Goal: Find contact information: Find contact information

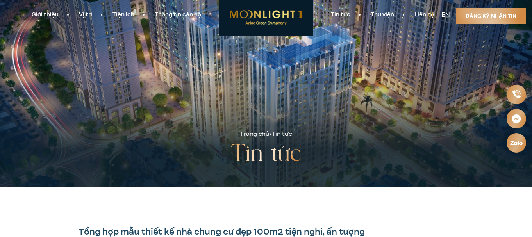
click at [36, 14] on link "Giới thiệu" at bounding box center [44, 15] width 47 height 8
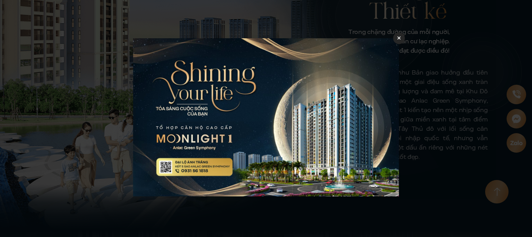
scroll to position [383, 0]
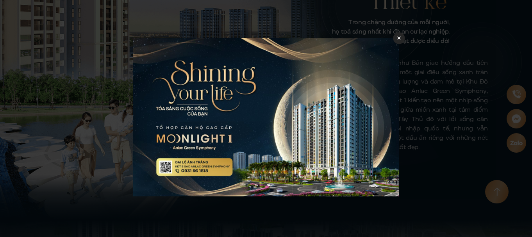
click at [396, 40] on div at bounding box center [399, 38] width 12 height 12
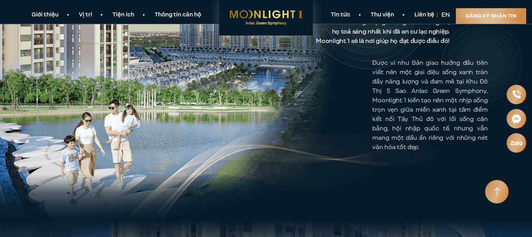
scroll to position [305, 0]
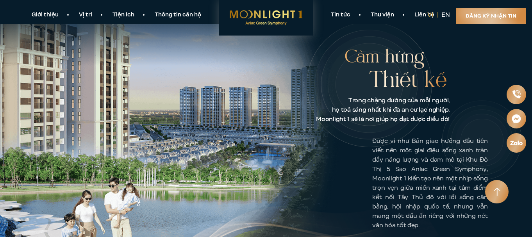
click at [421, 18] on link "Liên hệ" at bounding box center [424, 15] width 40 height 8
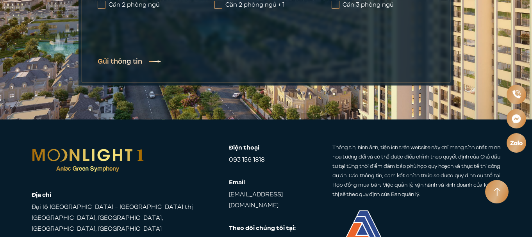
scroll to position [3103, 0]
drag, startPoint x: 257, startPoint y: 231, endPoint x: 300, endPoint y: 235, distance: 43.5
copy p "CĐT Anlac Group"
click at [228, 142] on div "Địa chỉ Đại lộ Ánh Trăng - Khu đô thị Anlac Green Symphony, Vân Canh - An Khánh…" at bounding box center [266, 198] width 468 height 112
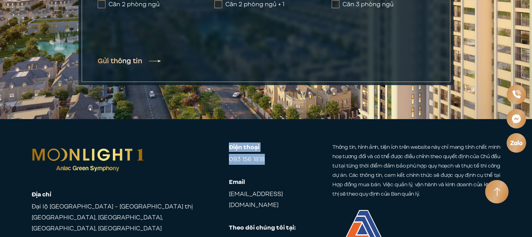
drag, startPoint x: 230, startPoint y: 96, endPoint x: 276, endPoint y: 113, distance: 49.6
click at [276, 142] on div "Điện thoại 093 156 1818" at bounding box center [266, 153] width 74 height 22
copy div "Điện thoại 093 156 1818"
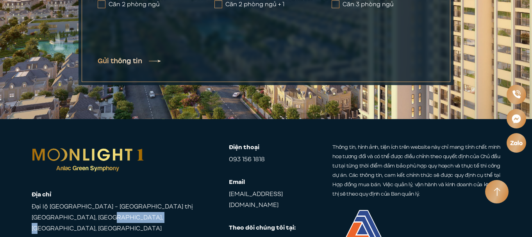
drag, startPoint x: 98, startPoint y: 166, endPoint x: 163, endPoint y: 172, distance: 65.0
click at [163, 201] on span "Đại lộ [GEOGRAPHIC_DATA] - [GEOGRAPHIC_DATA] thị [GEOGRAPHIC_DATA], [GEOGRAPHIC…" at bounding box center [116, 217] width 168 height 33
copy span "Hoài Đức, Hà Nội"
